Goal: Task Accomplishment & Management: Use online tool/utility

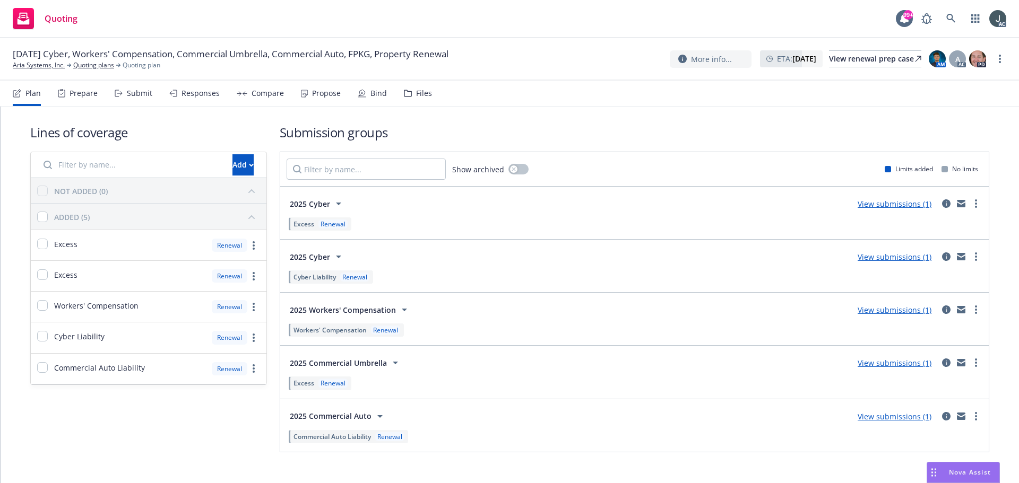
click at [79, 90] on div "Prepare" at bounding box center [84, 93] width 28 height 8
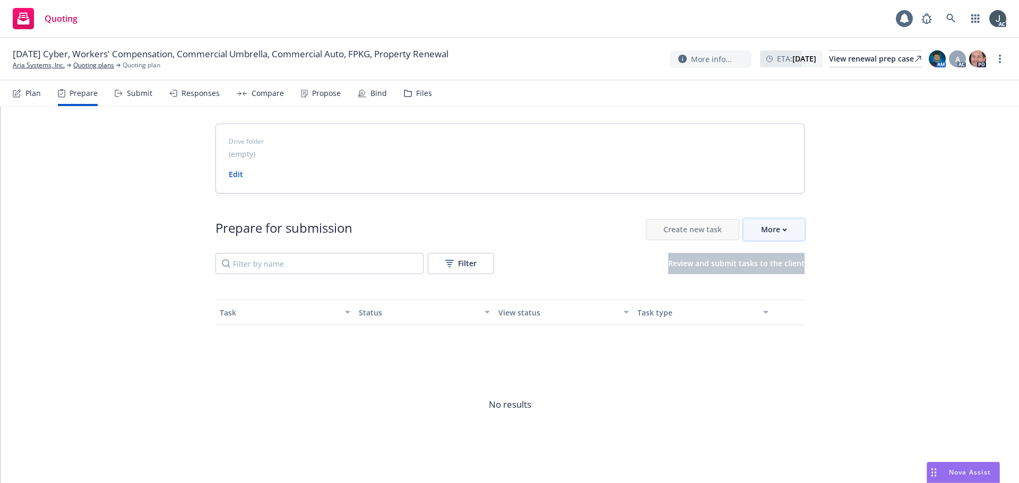
click at [772, 226] on div "More" at bounding box center [774, 230] width 26 height 20
click at [37, 66] on link "Aria Systems, Inc." at bounding box center [39, 66] width 52 height 10
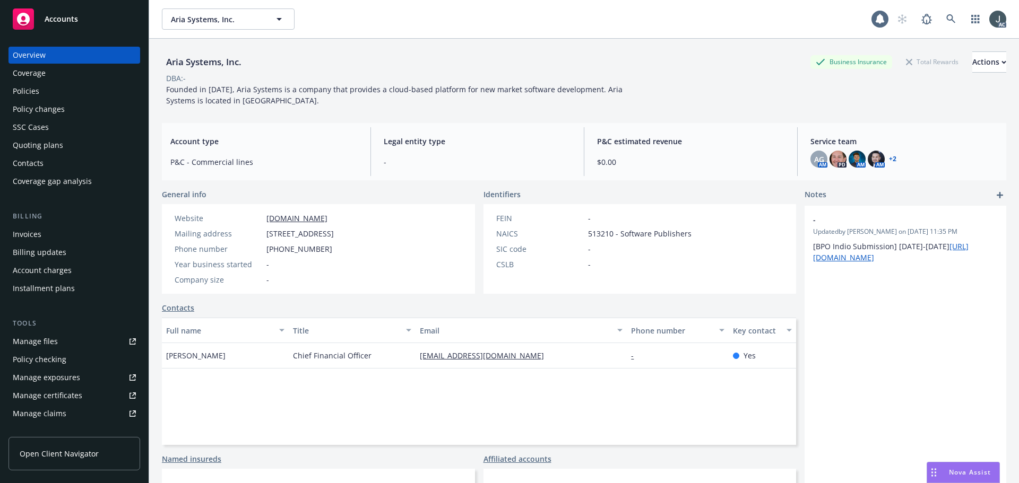
click at [25, 90] on div "Policies" at bounding box center [26, 91] width 27 height 17
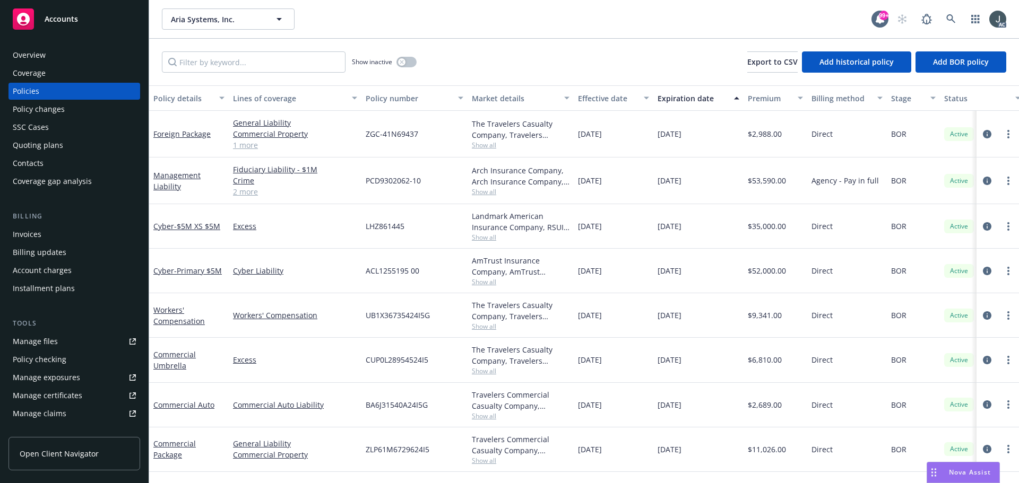
click at [254, 143] on link "1 more" at bounding box center [295, 145] width 124 height 11
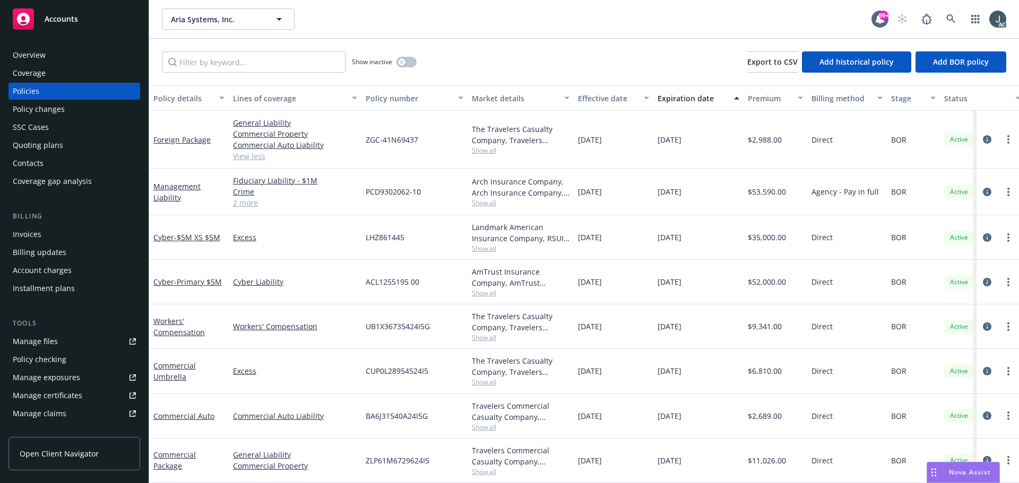
drag, startPoint x: 576, startPoint y: 323, endPoint x: 697, endPoint y: 325, distance: 120.5
click at [697, 325] on div "Workers' Compensation Workers' Compensation UB1X36735424I5G The Travelers Casua…" at bounding box center [661, 327] width 1024 height 45
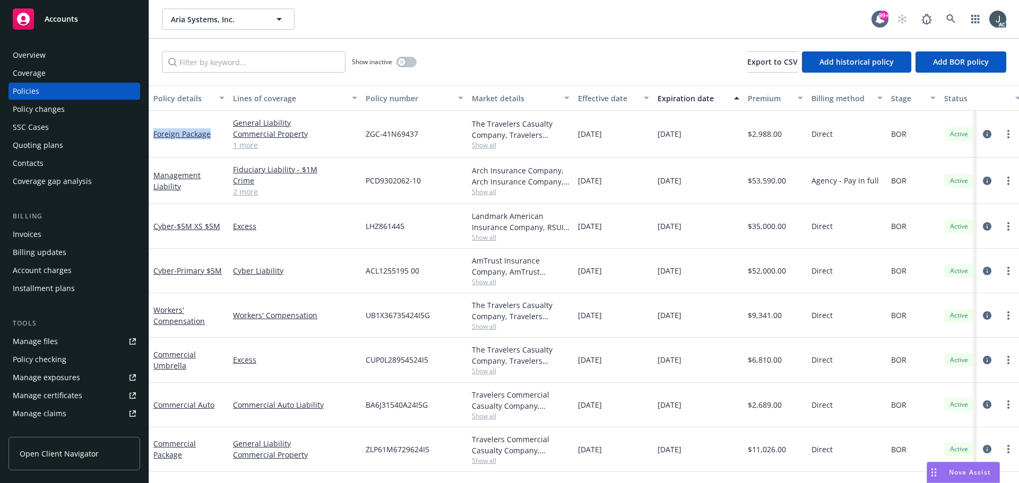
drag, startPoint x: 218, startPoint y: 142, endPoint x: 153, endPoint y: 140, distance: 65.3
click at [153, 140] on div "Foreign Package" at bounding box center [189, 134] width 80 height 47
copy link "Foreign Package"
drag, startPoint x: 153, startPoint y: 236, endPoint x: 173, endPoint y: 238, distance: 19.8
click at [173, 238] on div "Cyber - $5M XS $5M" at bounding box center [189, 226] width 80 height 45
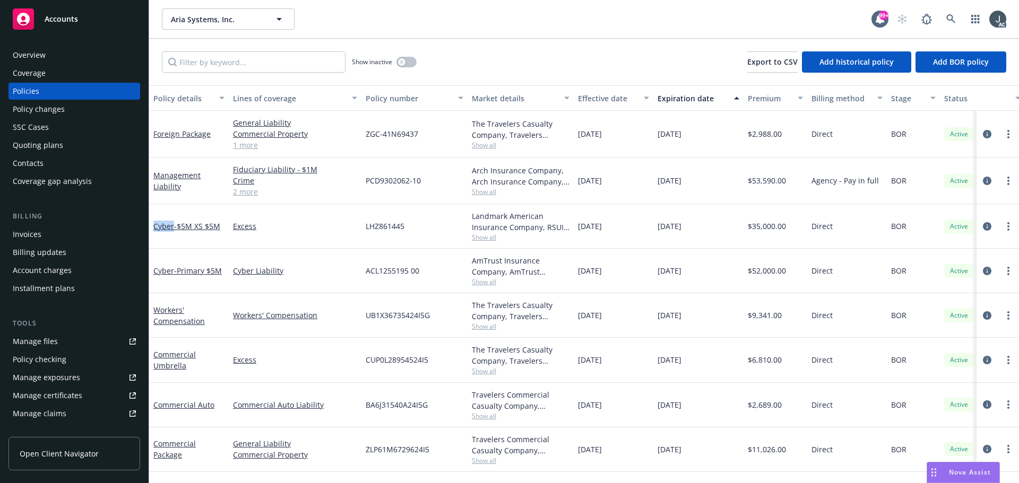
copy link "Cyber"
drag, startPoint x: 209, startPoint y: 326, endPoint x: 156, endPoint y: 310, distance: 55.3
click at [156, 310] on div "Workers' Compensation" at bounding box center [188, 316] width 71 height 22
copy link "Workers' Compensation"
drag, startPoint x: 195, startPoint y: 374, endPoint x: 156, endPoint y: 358, distance: 42.1
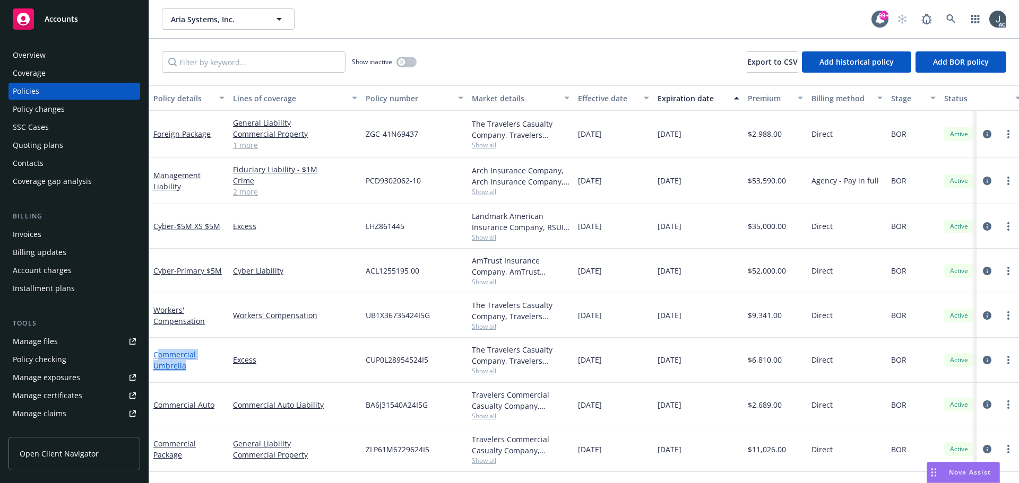
click at [156, 358] on div "Commercial Umbrella" at bounding box center [189, 360] width 80 height 45
click at [211, 379] on div "Commercial Umbrella" at bounding box center [189, 360] width 80 height 45
drag, startPoint x: 201, startPoint y: 374, endPoint x: 152, endPoint y: 357, distance: 51.7
click at [152, 357] on div "Commercial Umbrella" at bounding box center [189, 360] width 80 height 45
copy link "Commercial Umbrella"
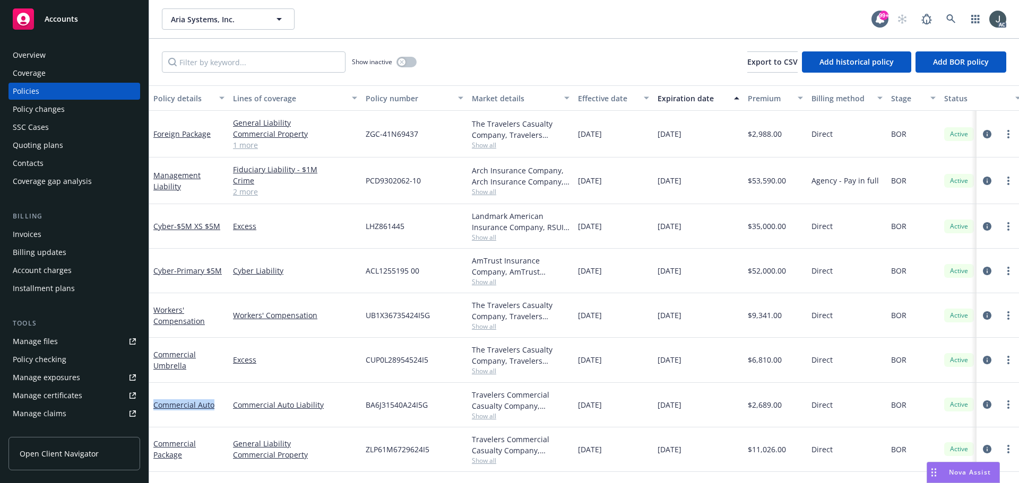
drag, startPoint x: 219, startPoint y: 420, endPoint x: 154, endPoint y: 417, distance: 65.4
click at [154, 417] on div "Commercial Auto" at bounding box center [189, 405] width 80 height 45
copy link "Commercial Auto"
drag, startPoint x: 188, startPoint y: 463, endPoint x: 156, endPoint y: 447, distance: 36.6
click at [156, 447] on div "Commercial Package" at bounding box center [189, 450] width 80 height 45
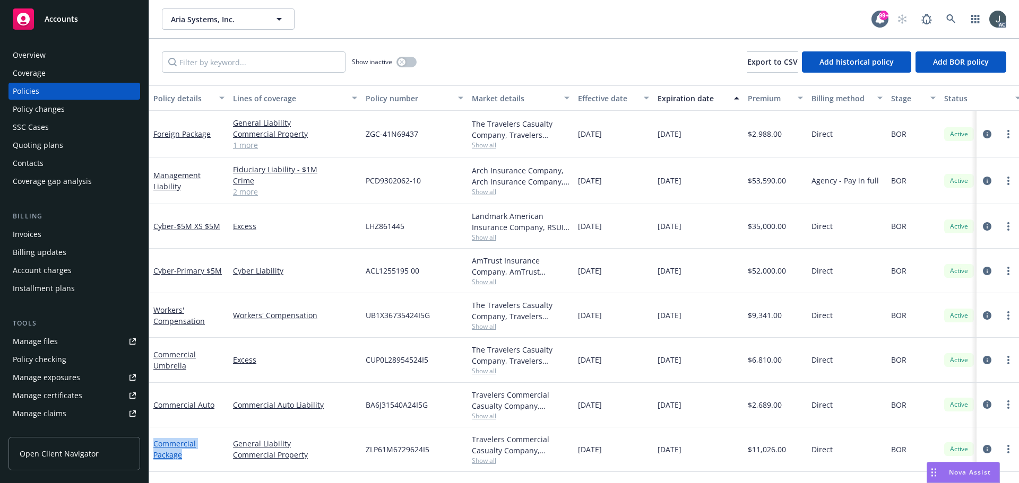
copy link "Commercial Package"
click at [985, 448] on icon "circleInformation" at bounding box center [987, 449] width 8 height 8
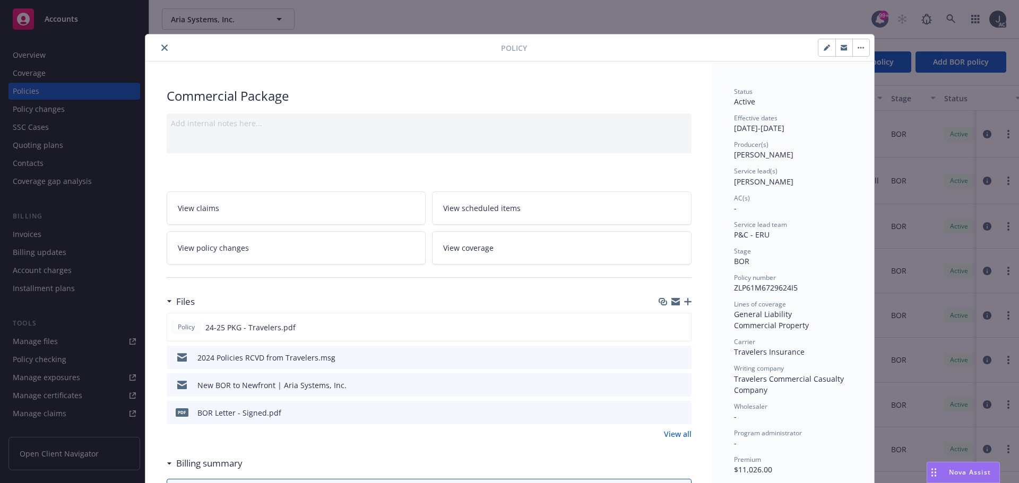
scroll to position [53, 0]
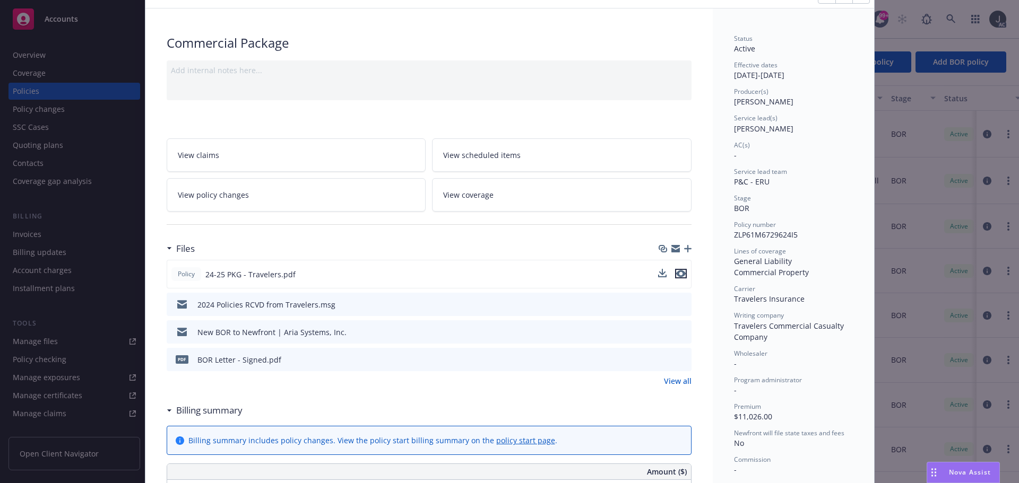
click at [678, 274] on icon "preview file" at bounding box center [681, 273] width 10 height 7
click at [677, 378] on link "View all" at bounding box center [678, 381] width 28 height 11
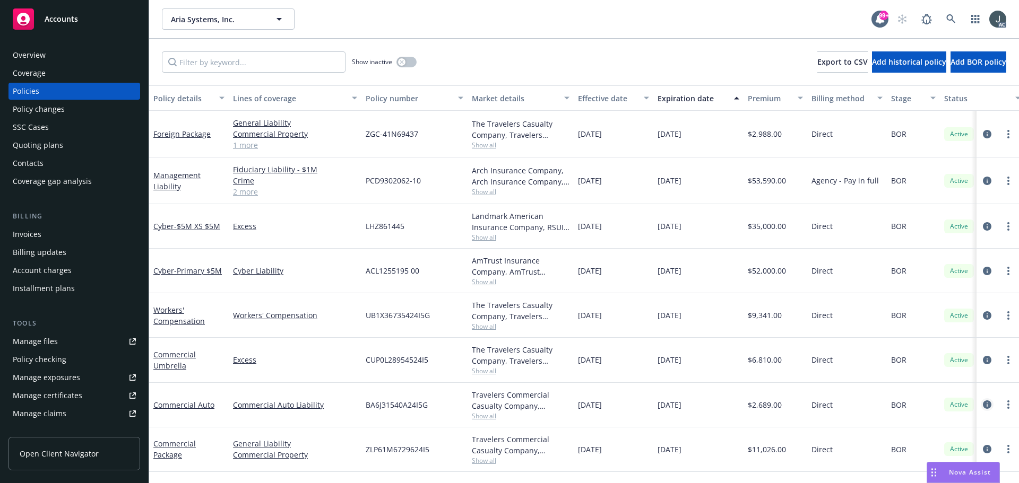
click at [985, 407] on icon "circleInformation" at bounding box center [987, 405] width 8 height 8
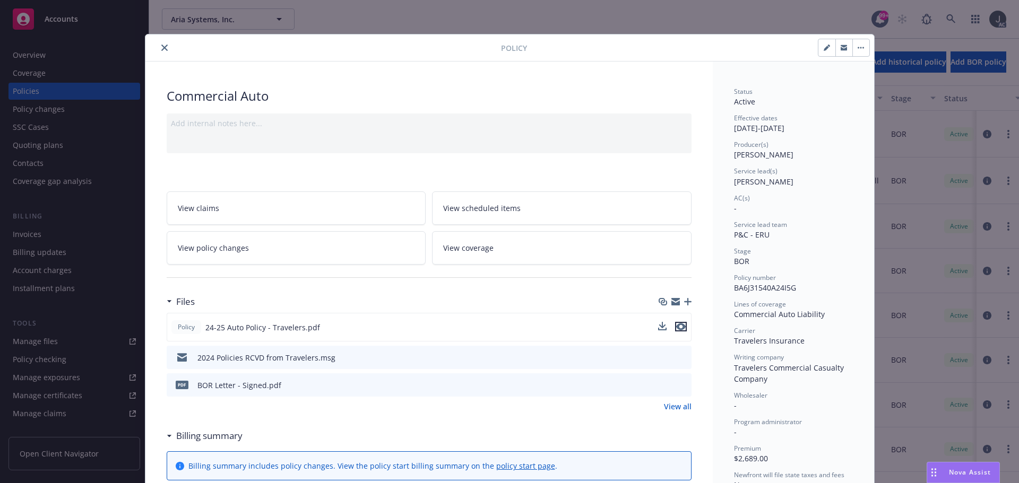
click at [678, 326] on icon "preview file" at bounding box center [681, 326] width 10 height 7
click at [158, 46] on button "close" at bounding box center [164, 47] width 13 height 13
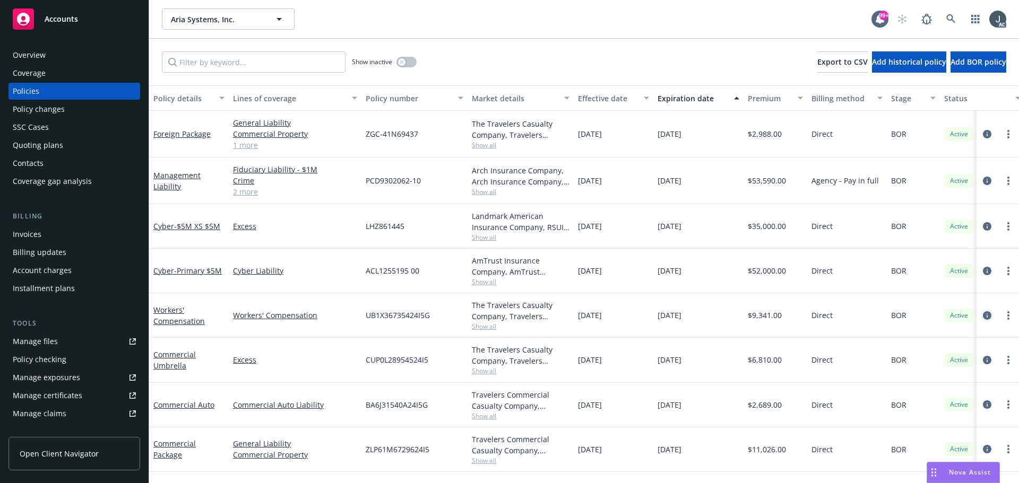
click at [986, 316] on icon "circleInformation" at bounding box center [987, 316] width 8 height 8
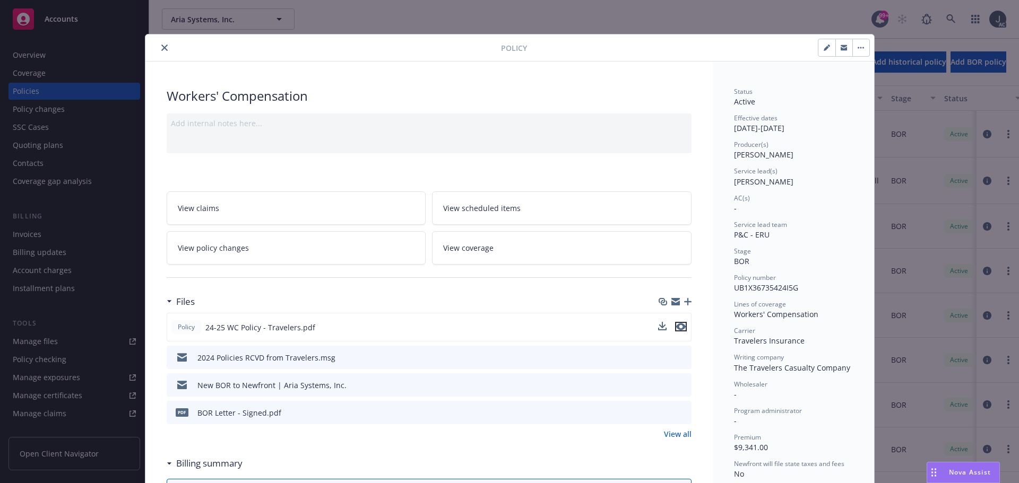
click at [677, 327] on icon "preview file" at bounding box center [681, 326] width 10 height 7
click at [161, 50] on icon "close" at bounding box center [164, 48] width 6 height 6
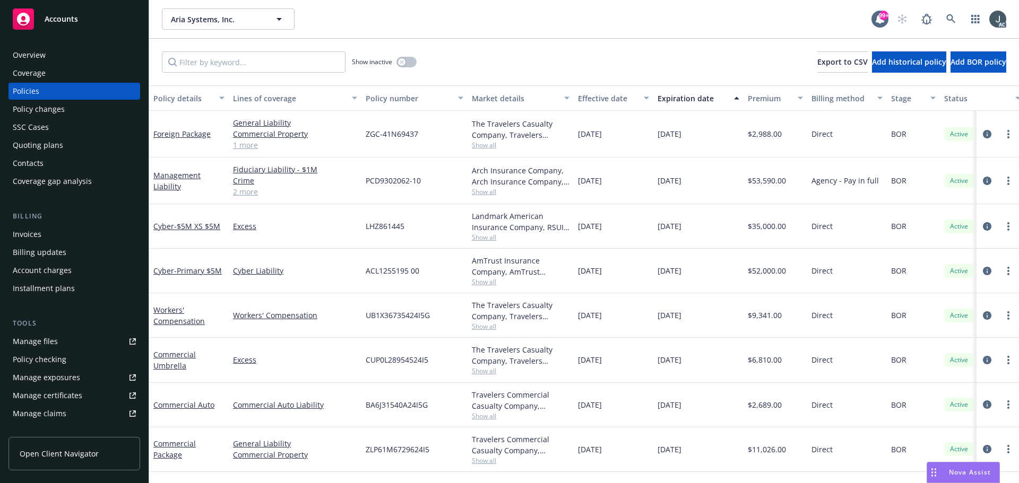
click at [45, 341] on div "Manage files" at bounding box center [35, 341] width 45 height 17
click at [50, 150] on div "Quoting plans" at bounding box center [38, 145] width 50 height 17
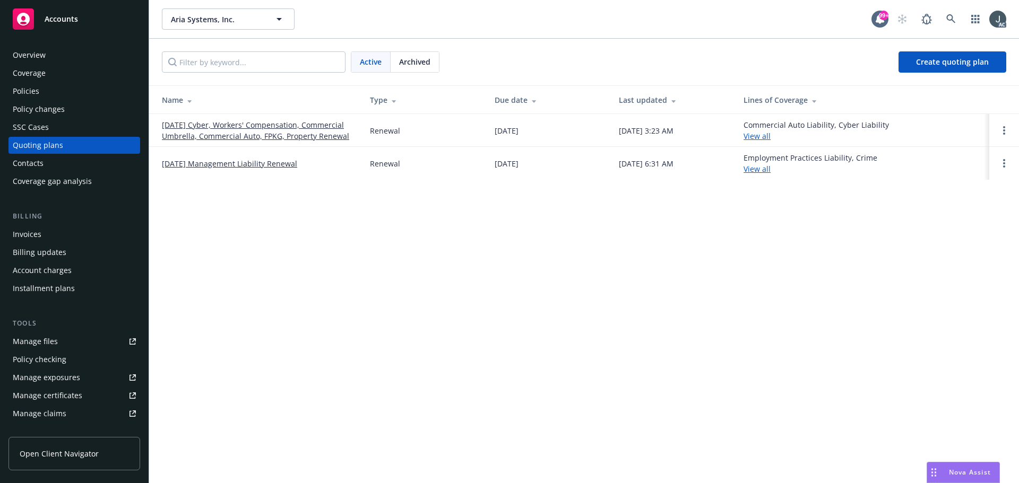
click at [411, 57] on span "Archived" at bounding box center [414, 61] width 31 height 11
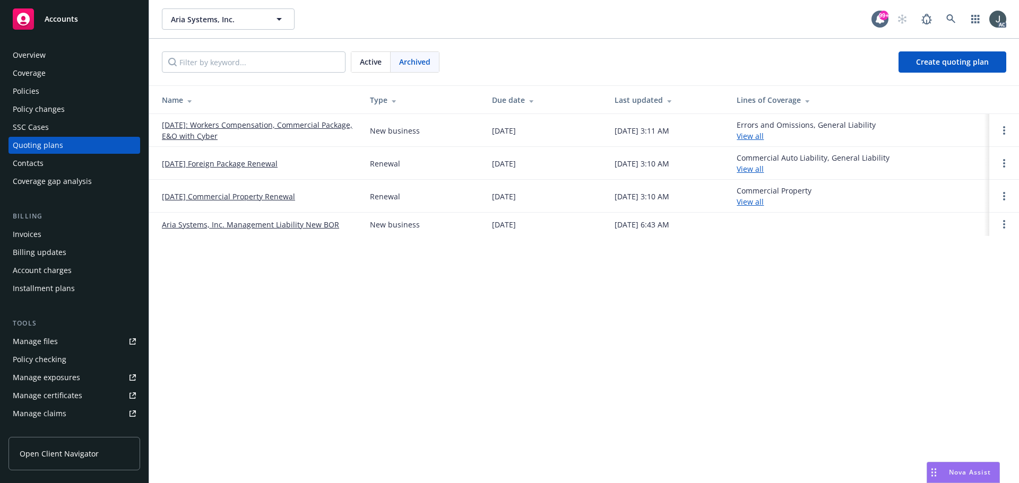
click at [373, 62] on span "Active" at bounding box center [371, 61] width 22 height 11
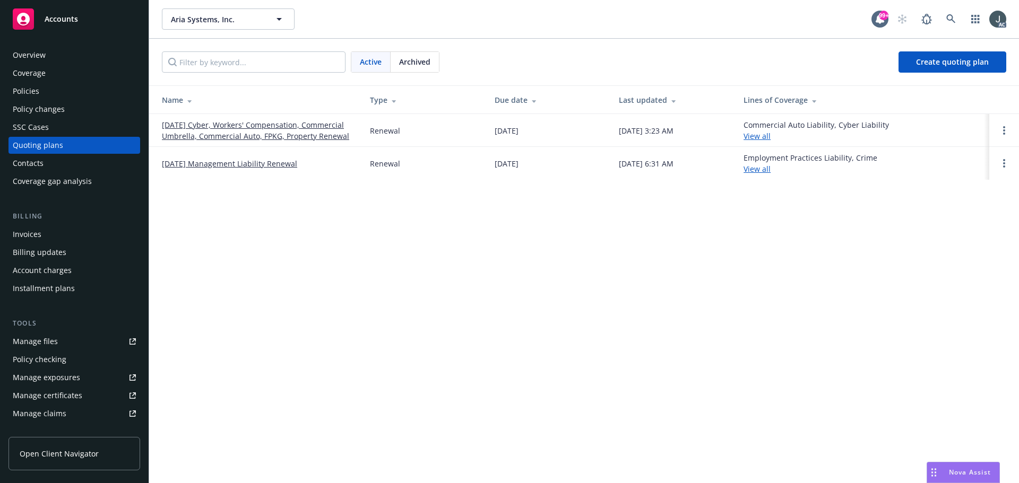
click at [291, 125] on link "10/01/25 Cyber, Workers' Compensation, Commercial Umbrella, Commercial Auto, FP…" at bounding box center [257, 130] width 191 height 22
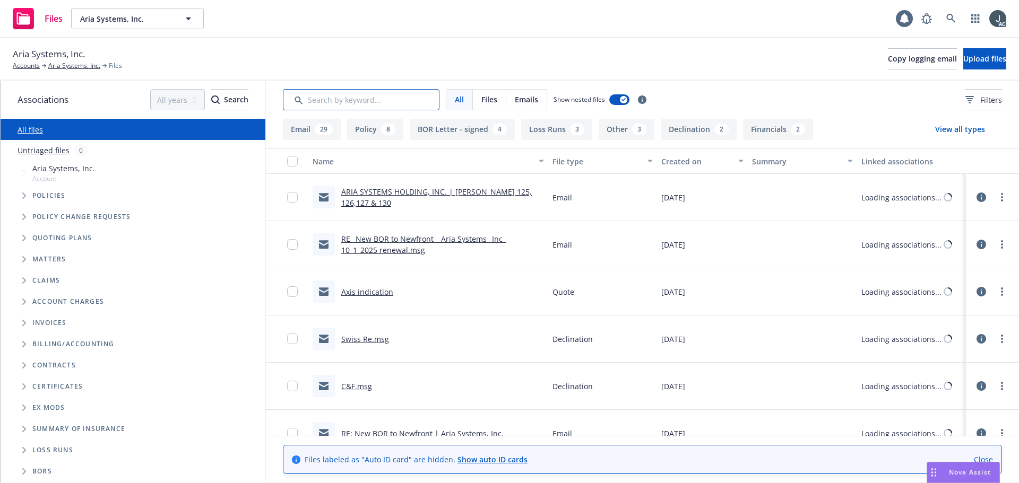
click at [337, 100] on input "Search by keyword..." at bounding box center [361, 99] width 157 height 21
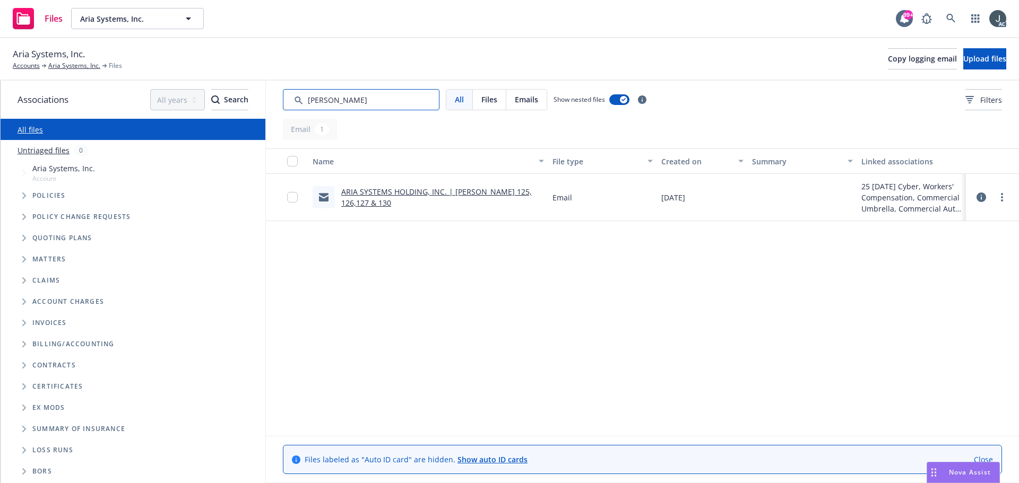
click at [337, 100] on input "Search by keyword..." at bounding box center [361, 99] width 157 height 21
type input "130"
click at [447, 189] on link "ARIA SYSTEMS HOLDING, INC. | [PERSON_NAME] 125, 126,127 & 130" at bounding box center [436, 197] width 191 height 21
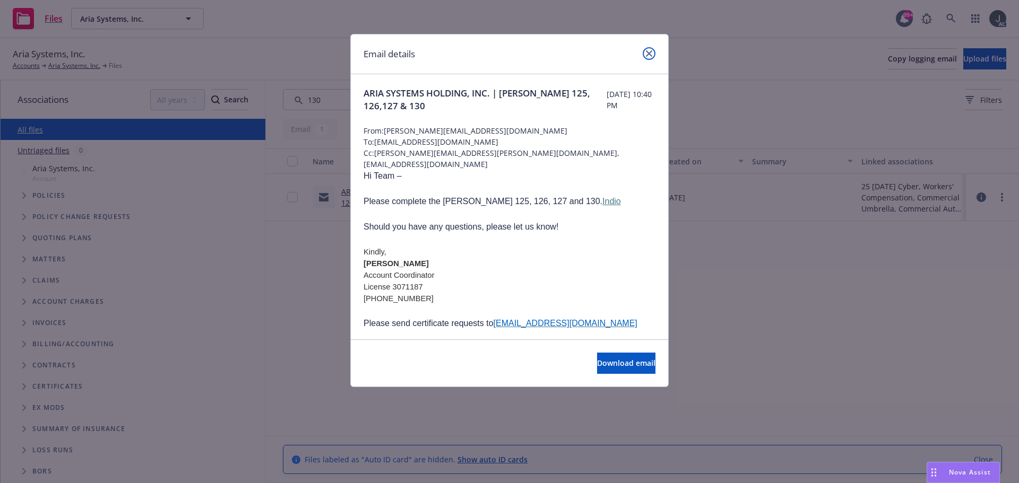
click at [652, 54] on link "close" at bounding box center [649, 53] width 13 height 13
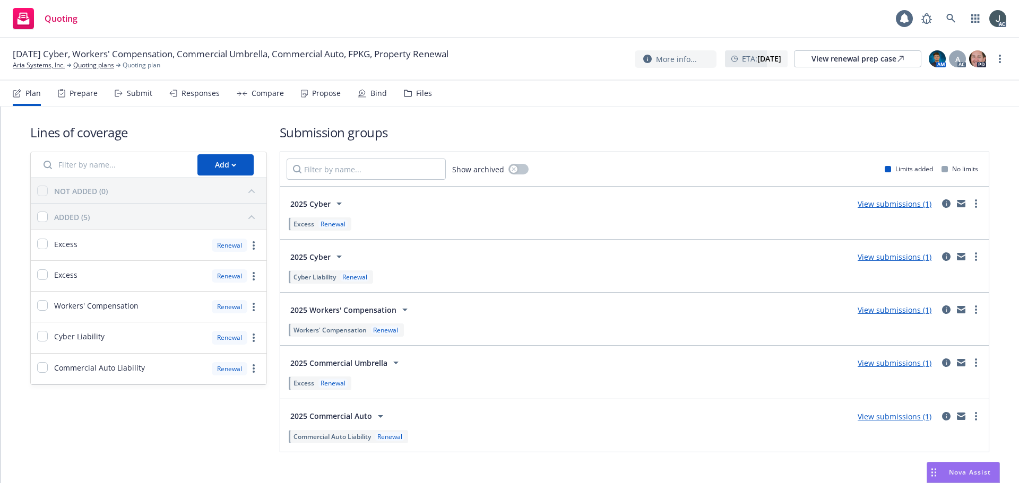
click at [74, 89] on div "Prepare" at bounding box center [84, 93] width 28 height 8
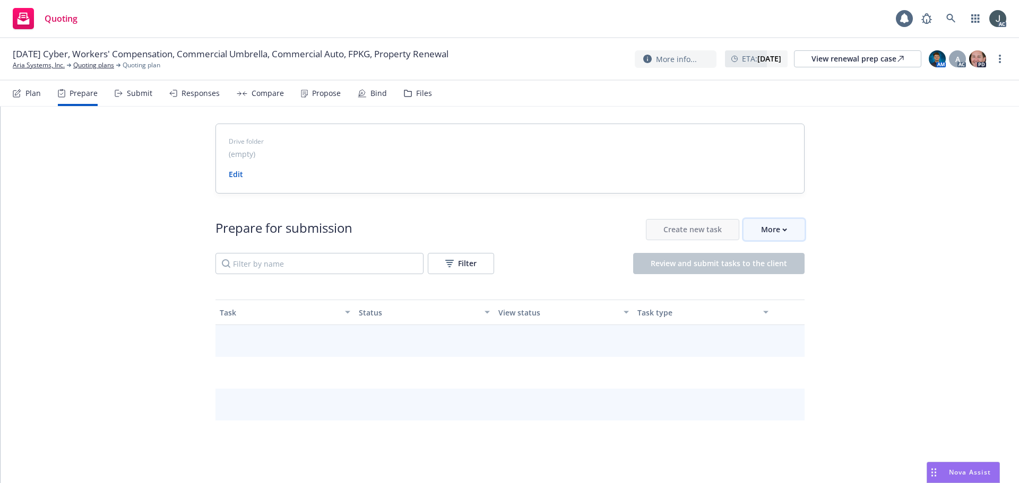
click at [752, 234] on button "More" at bounding box center [774, 229] width 61 height 21
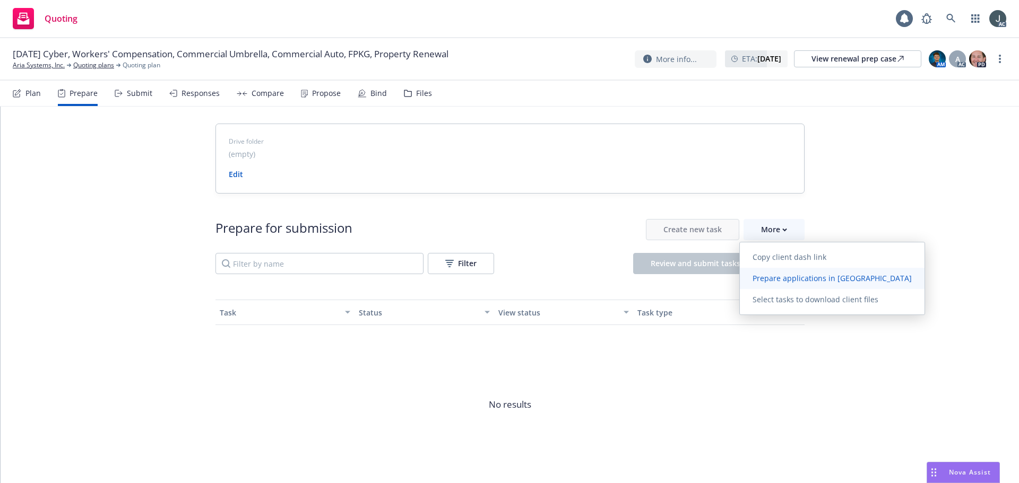
click at [759, 277] on span "Prepare applications in [GEOGRAPHIC_DATA]" at bounding box center [832, 278] width 185 height 10
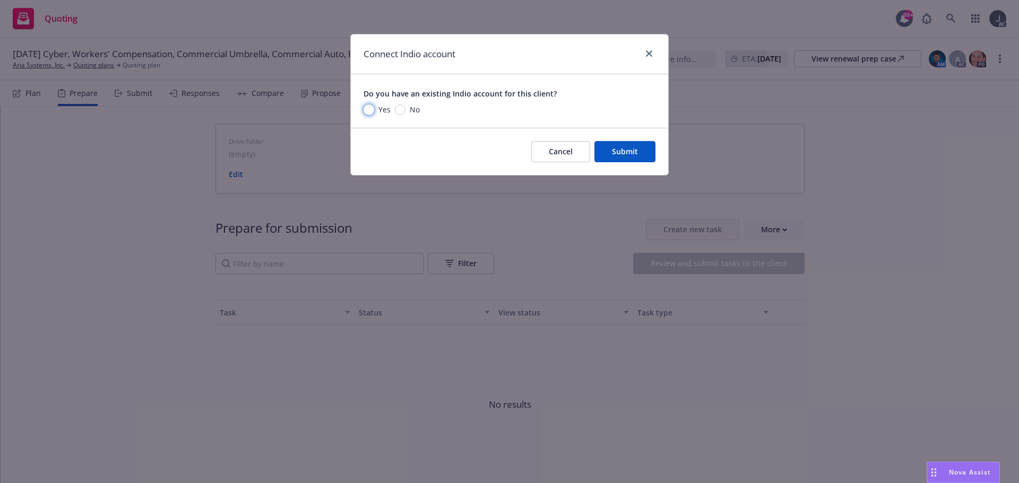
click at [371, 109] on input "Yes" at bounding box center [369, 110] width 11 height 11
radio input "true"
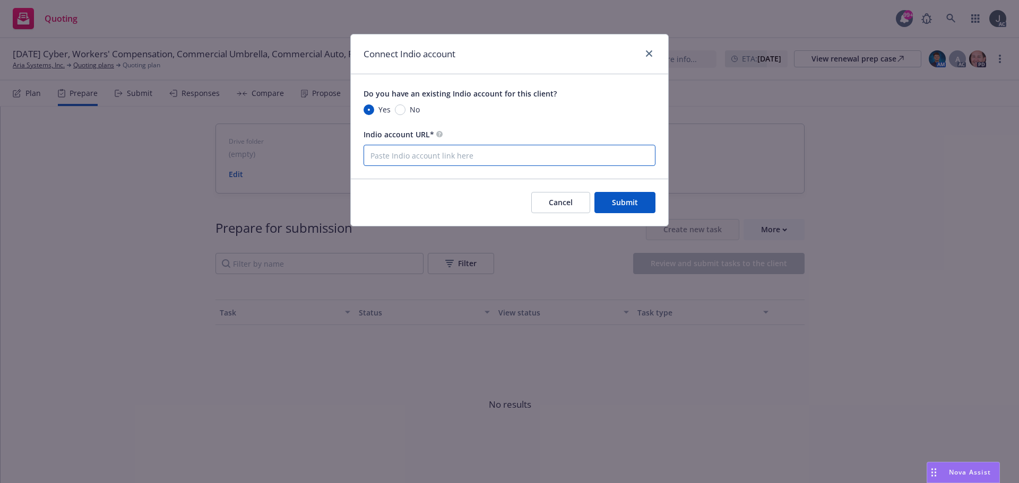
click at [408, 150] on input "Indio account URL*" at bounding box center [510, 155] width 292 height 21
paste input "[URL][DOMAIN_NAME]"
type input "[URL][DOMAIN_NAME]"
click at [641, 197] on button "Submit" at bounding box center [624, 202] width 61 height 21
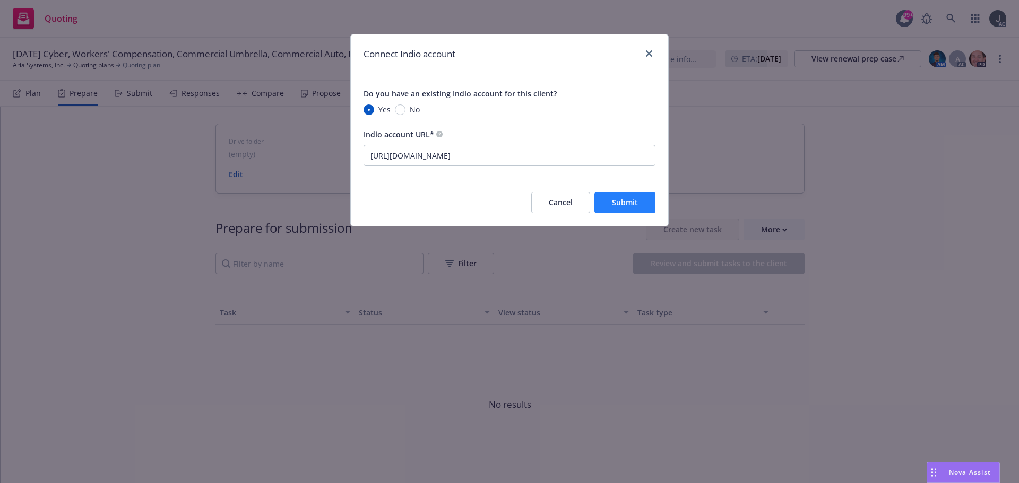
scroll to position [0, 0]
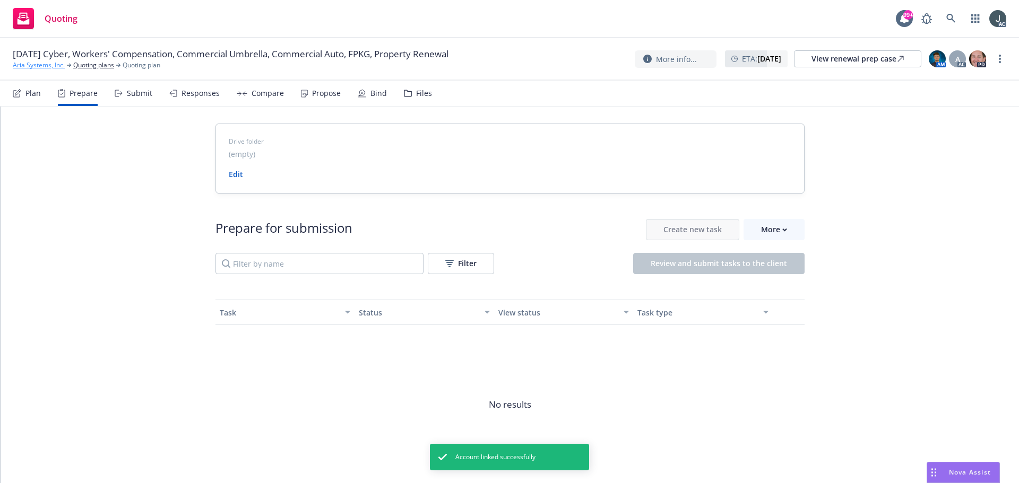
click at [27, 67] on link "Aria Systems, Inc." at bounding box center [39, 66] width 52 height 10
